Goal: Communication & Community: Answer question/provide support

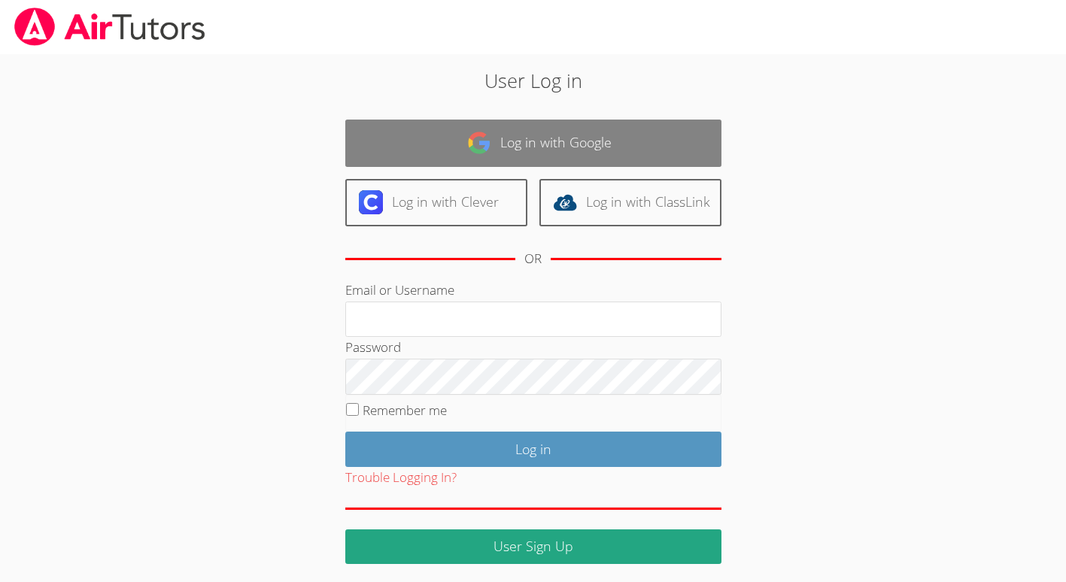
click at [517, 164] on link "Log in with Google" at bounding box center [533, 143] width 376 height 47
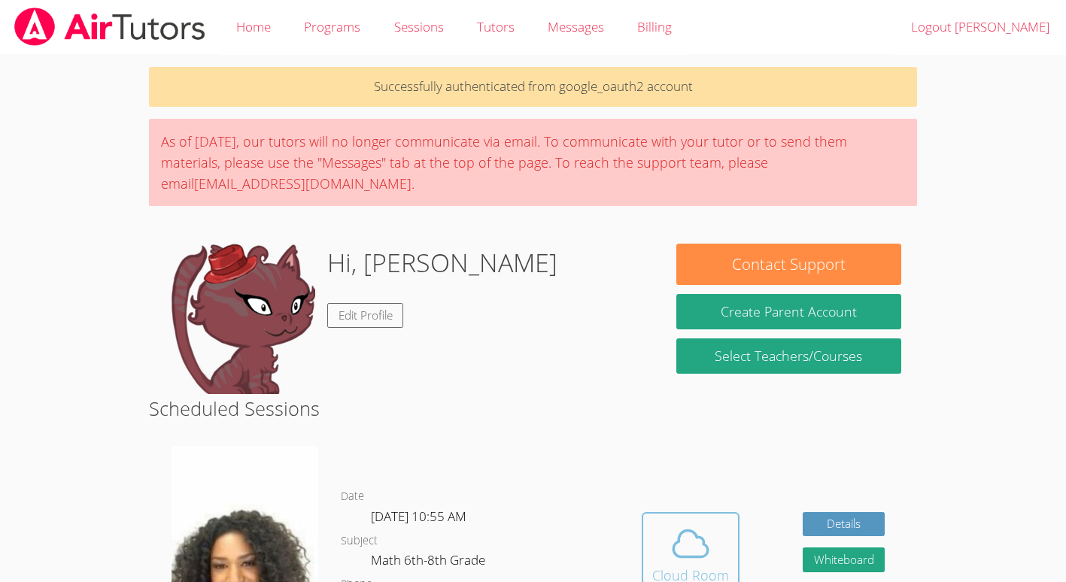
click at [710, 544] on icon at bounding box center [691, 544] width 42 height 42
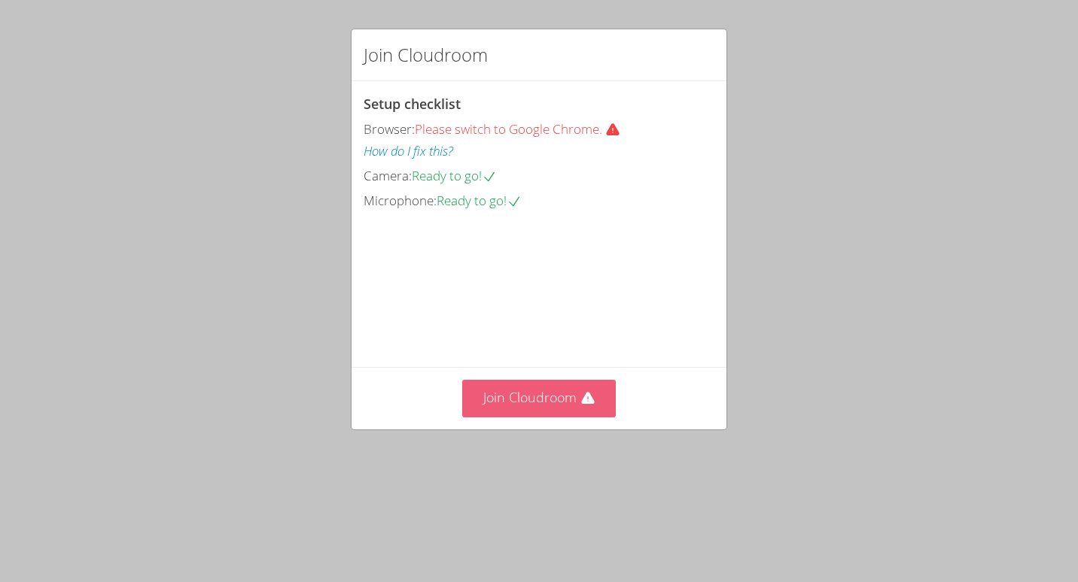
click at [581, 404] on icon at bounding box center [587, 398] width 13 height 12
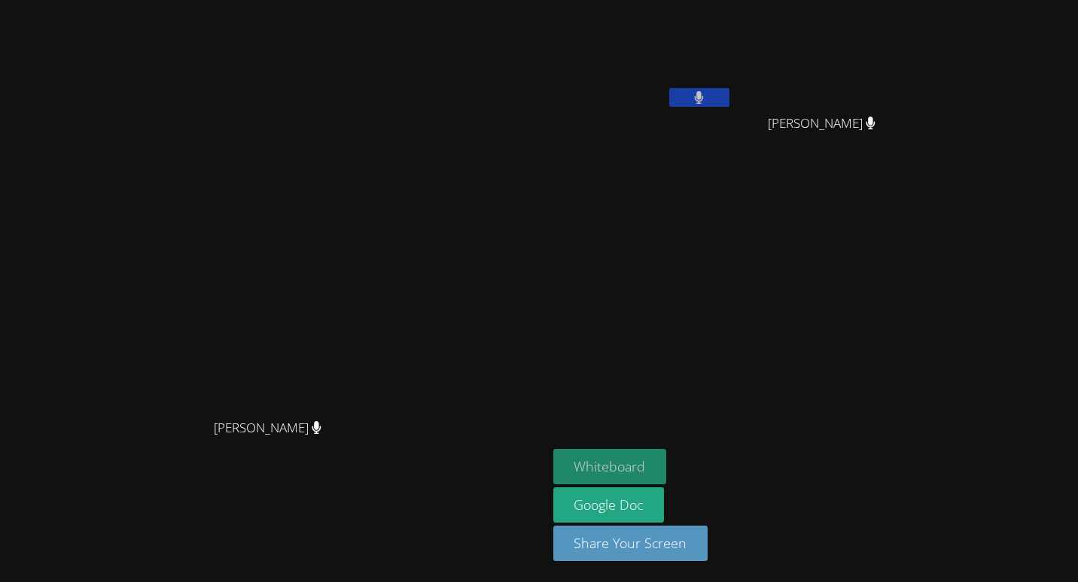
click at [667, 465] on button "Whiteboard" at bounding box center [610, 466] width 114 height 35
click at [386, 199] on video at bounding box center [273, 261] width 226 height 301
click at [729, 103] on button at bounding box center [699, 97] width 60 height 19
click at [732, 81] on video at bounding box center [642, 56] width 179 height 101
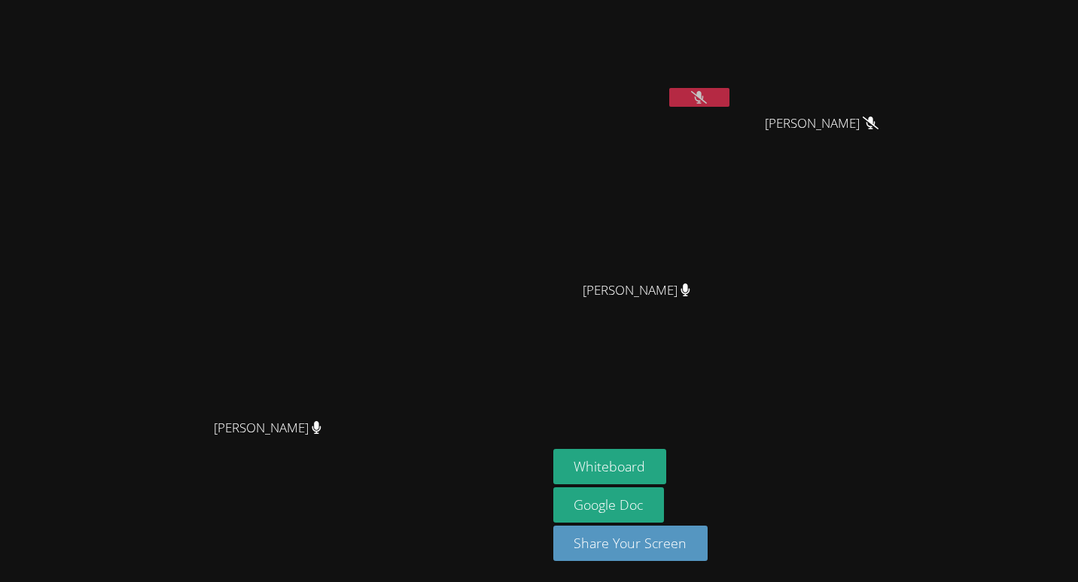
click at [707, 99] on icon at bounding box center [699, 97] width 16 height 13
click at [386, 354] on video at bounding box center [273, 261] width 226 height 301
click at [704, 92] on icon at bounding box center [699, 97] width 9 height 13
click at [707, 93] on icon at bounding box center [699, 97] width 16 height 13
click at [799, 3] on aside "Rolanda Orange Christelle Renonce Christelle Renonce Max-Welson Mathieu Max-Wel…" at bounding box center [735, 291] width 376 height 582
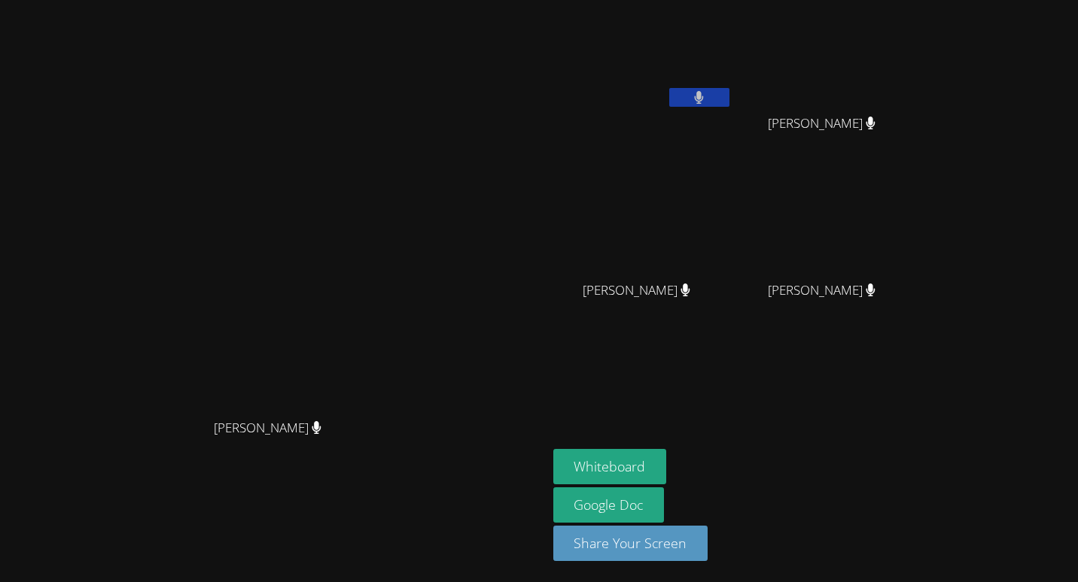
click at [732, 46] on video at bounding box center [642, 56] width 179 height 101
click at [875, 290] on icon at bounding box center [870, 290] width 9 height 13
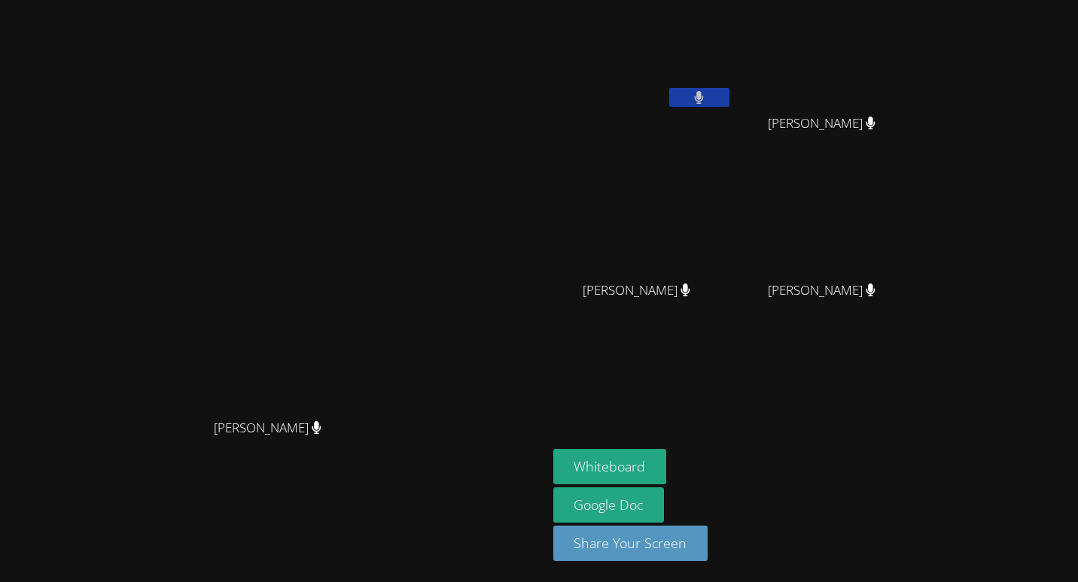
click at [875, 290] on icon at bounding box center [870, 290] width 9 height 13
click at [875, 287] on icon at bounding box center [870, 290] width 10 height 13
click at [708, 548] on button "Share Your Screen" at bounding box center [630, 543] width 155 height 35
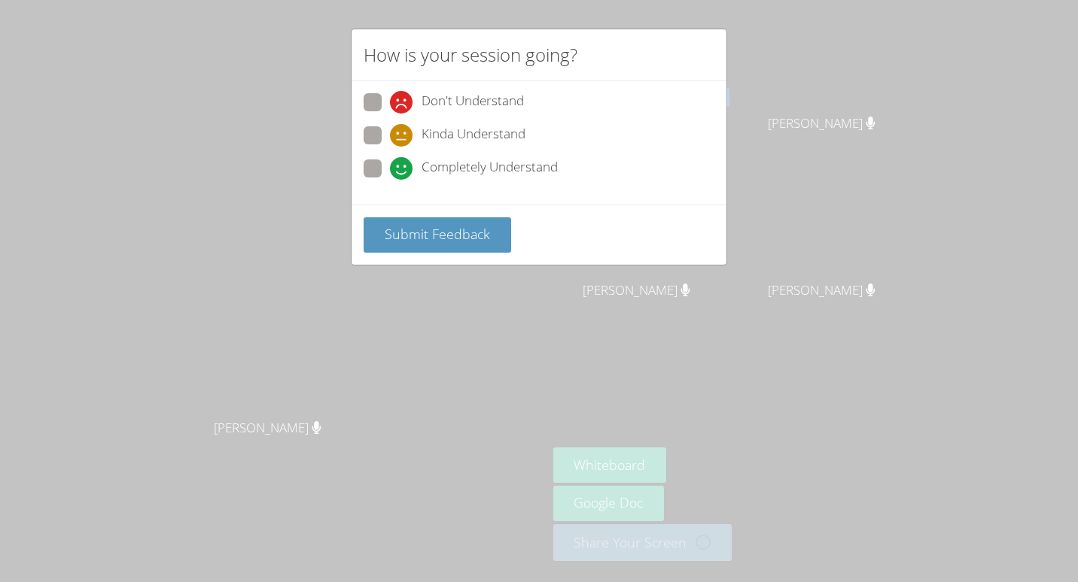
click at [362, 165] on div "Don't Understand Kinda Understand Completely Understand" at bounding box center [538, 142] width 375 height 123
click at [390, 180] on span at bounding box center [390, 180] width 0 height 0
click at [390, 166] on input "Completely Understand" at bounding box center [396, 166] width 13 height 13
radio input "true"
click at [424, 236] on span "Submit Feedback" at bounding box center [437, 234] width 105 height 18
